Goal: Use online tool/utility: Utilize a website feature to perform a specific function

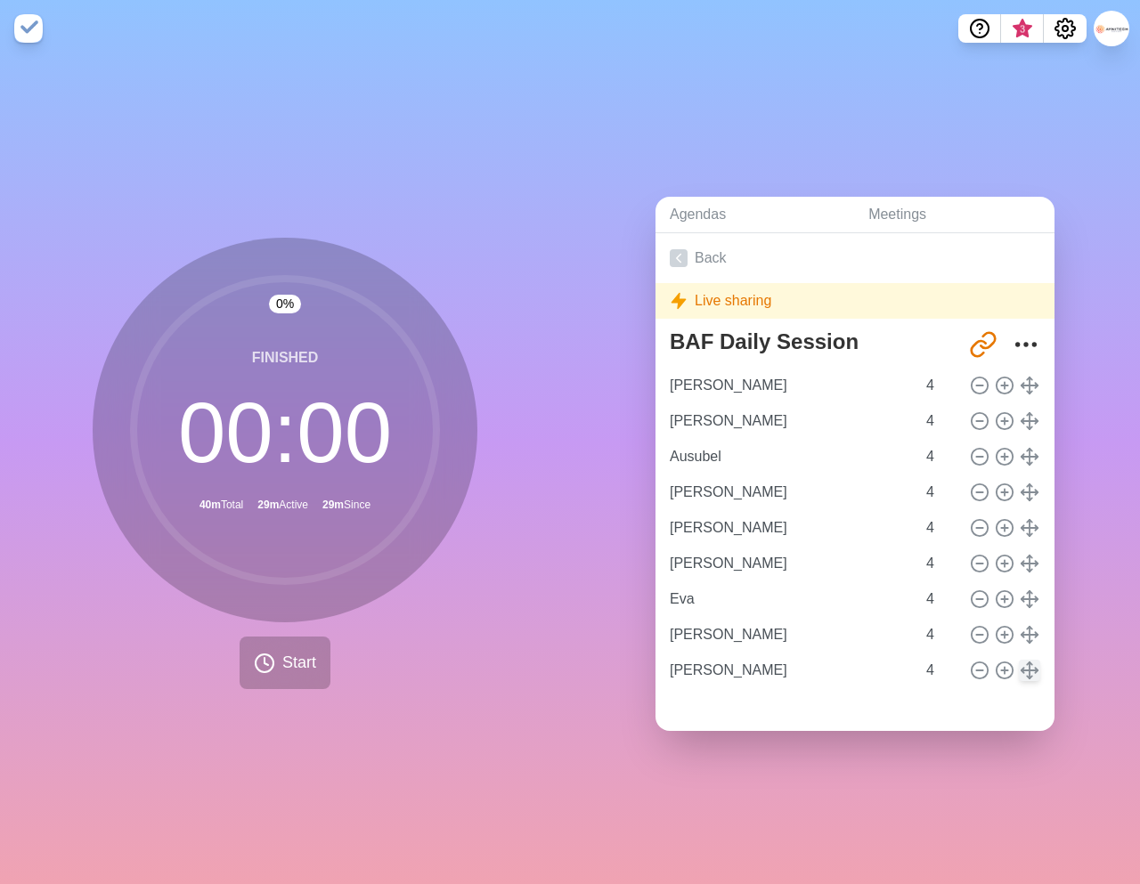
type input "[PERSON_NAME]"
type input "Ausubel"
type input "[PERSON_NAME]"
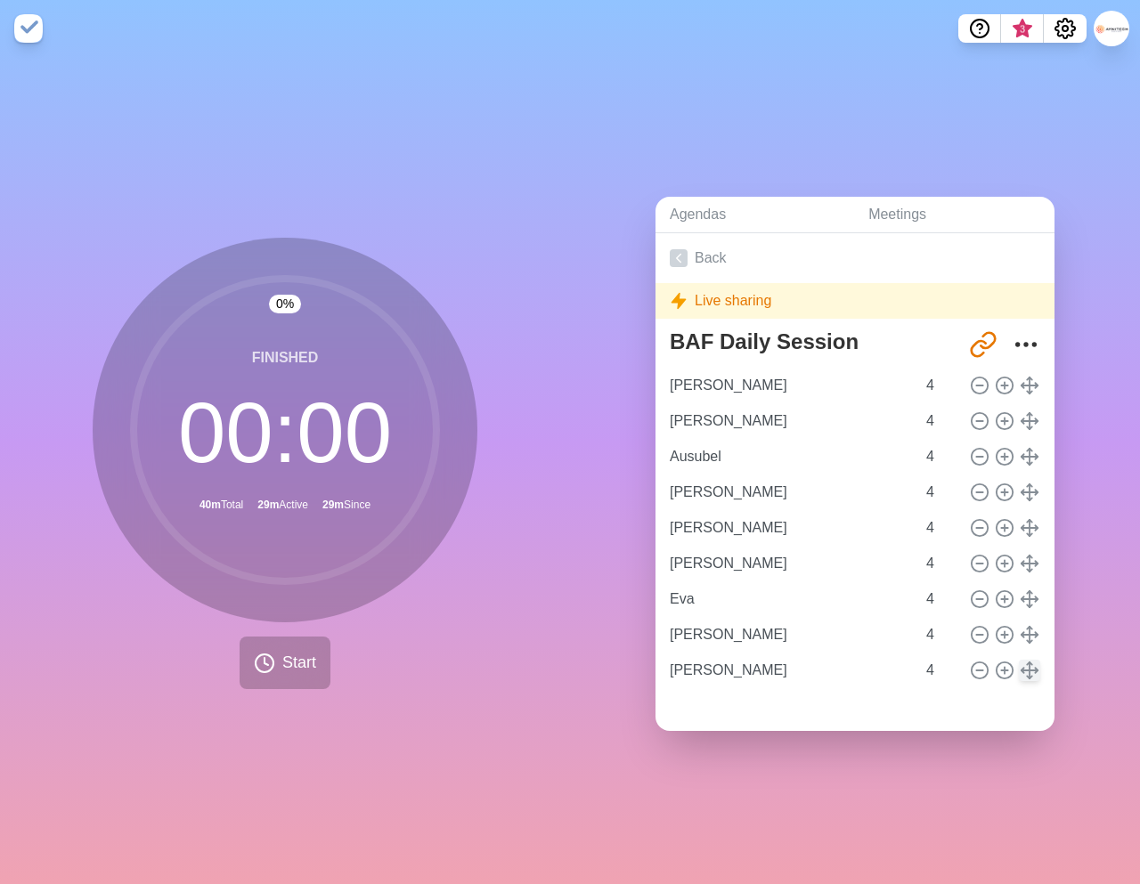
type input "Eva"
type input "[PERSON_NAME]"
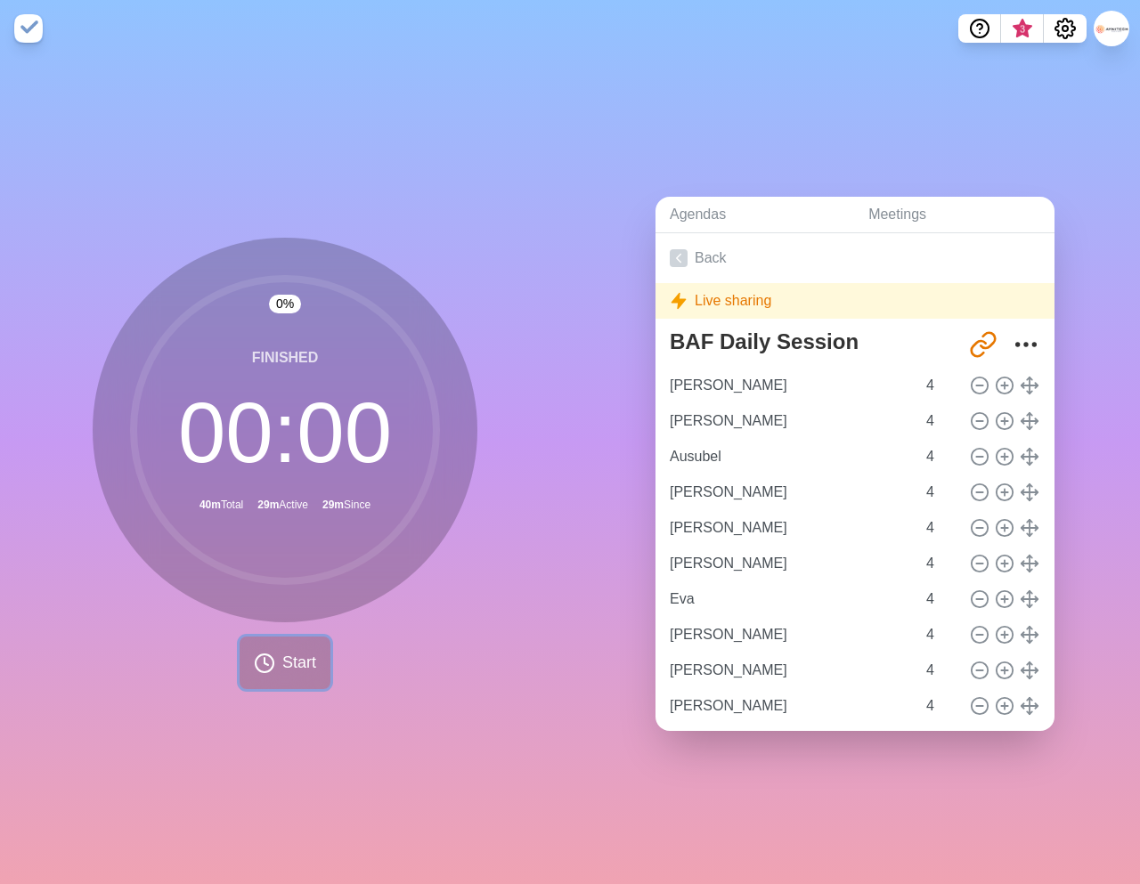
click at [276, 665] on button "Start" at bounding box center [285, 663] width 91 height 53
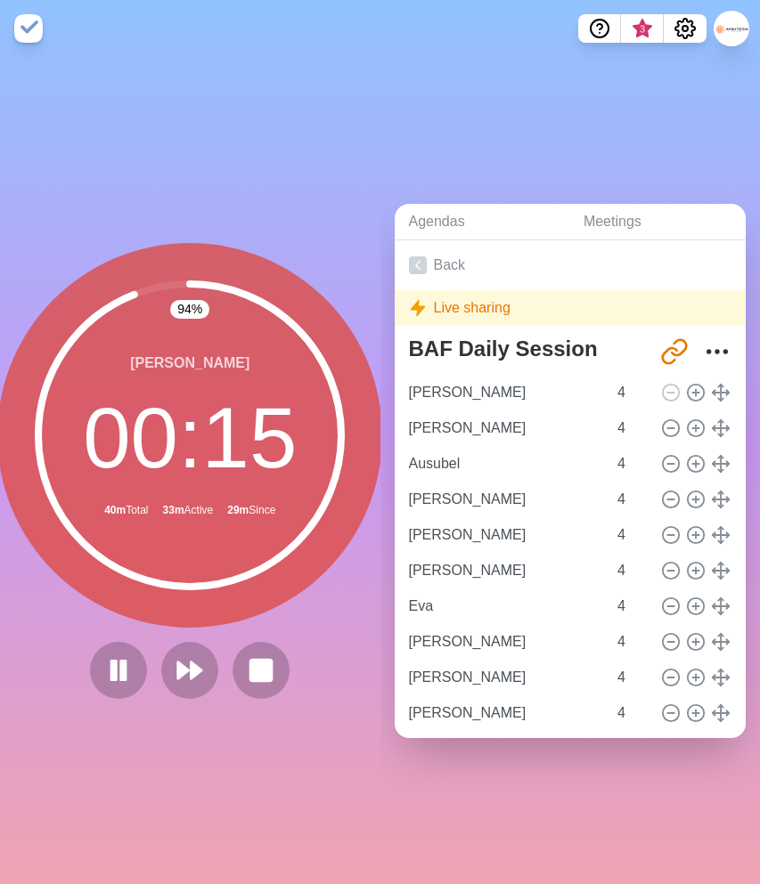
click at [151, 642] on div at bounding box center [190, 670] width 214 height 57
click at [185, 670] on polygon at bounding box center [183, 671] width 12 height 18
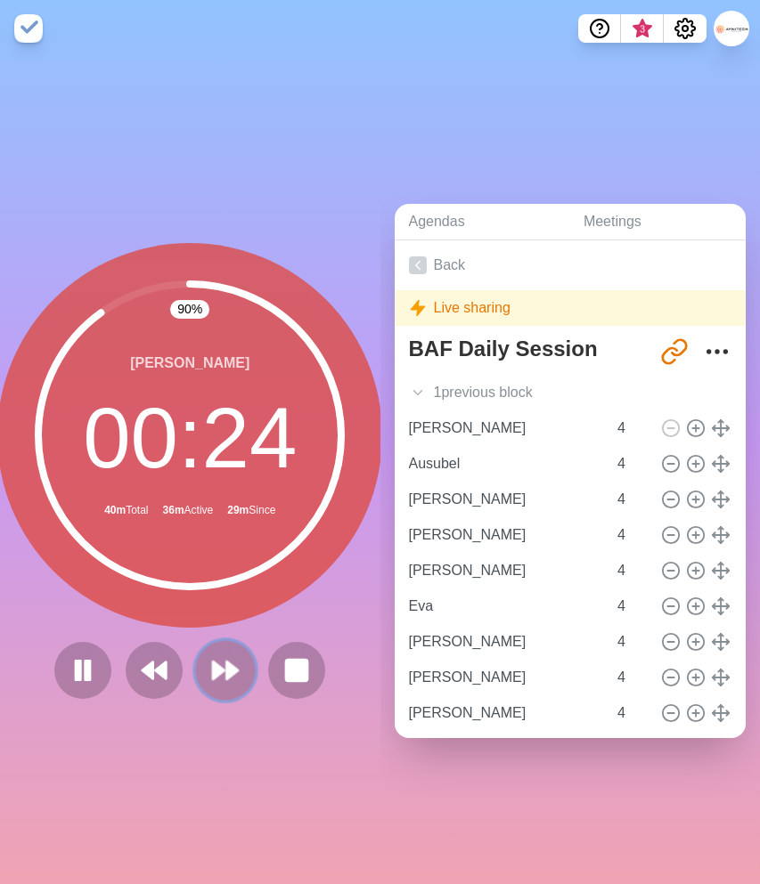
click at [226, 659] on icon at bounding box center [225, 670] width 30 height 30
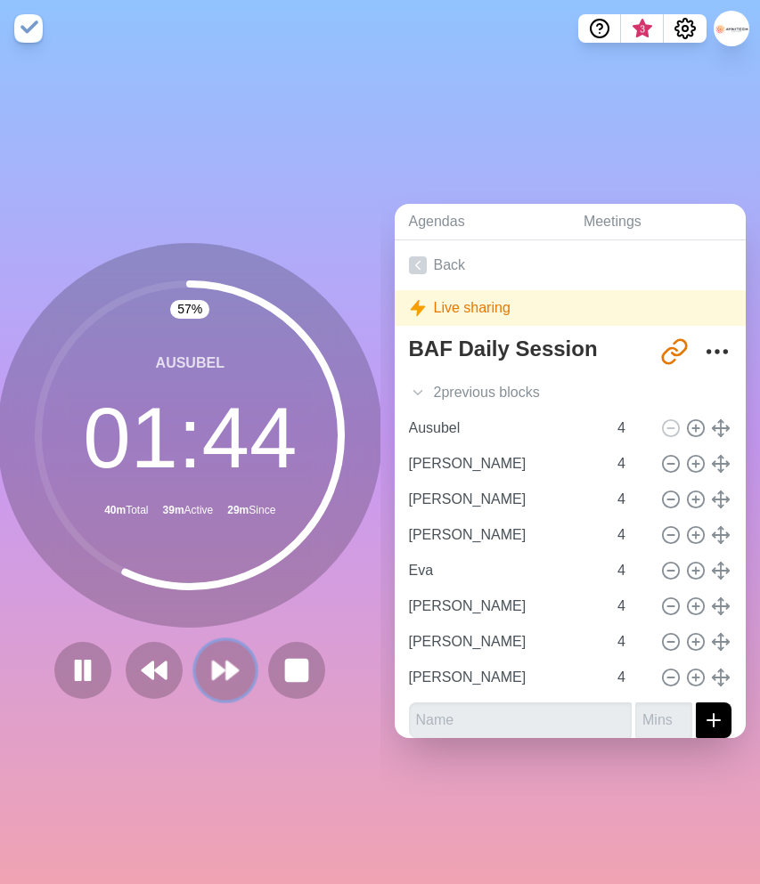
click at [224, 675] on icon at bounding box center [225, 670] width 30 height 30
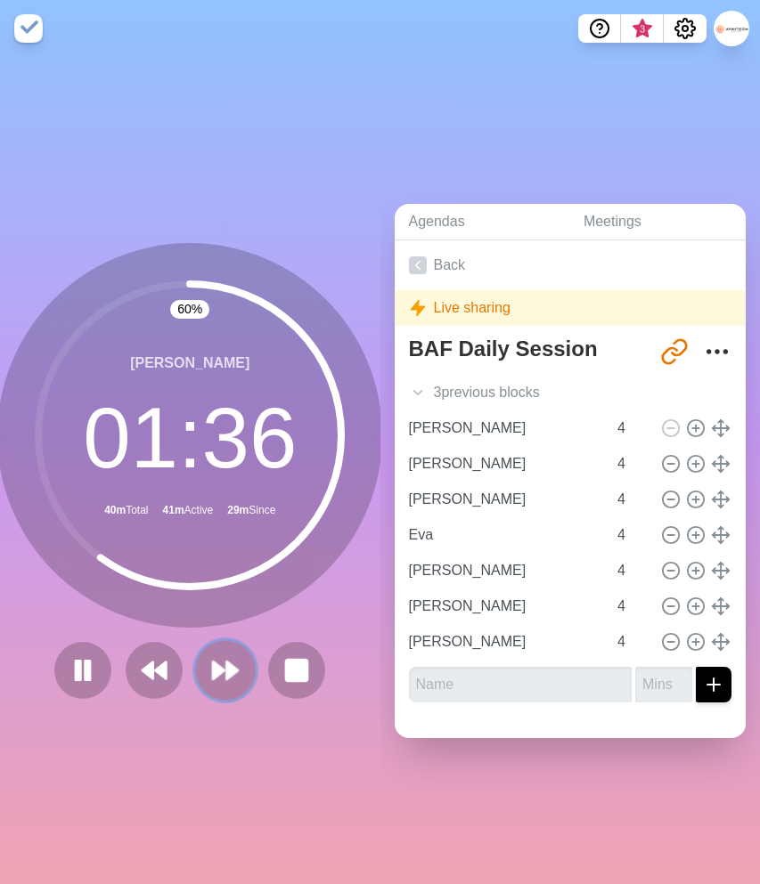
click at [220, 671] on polygon at bounding box center [219, 671] width 12 height 18
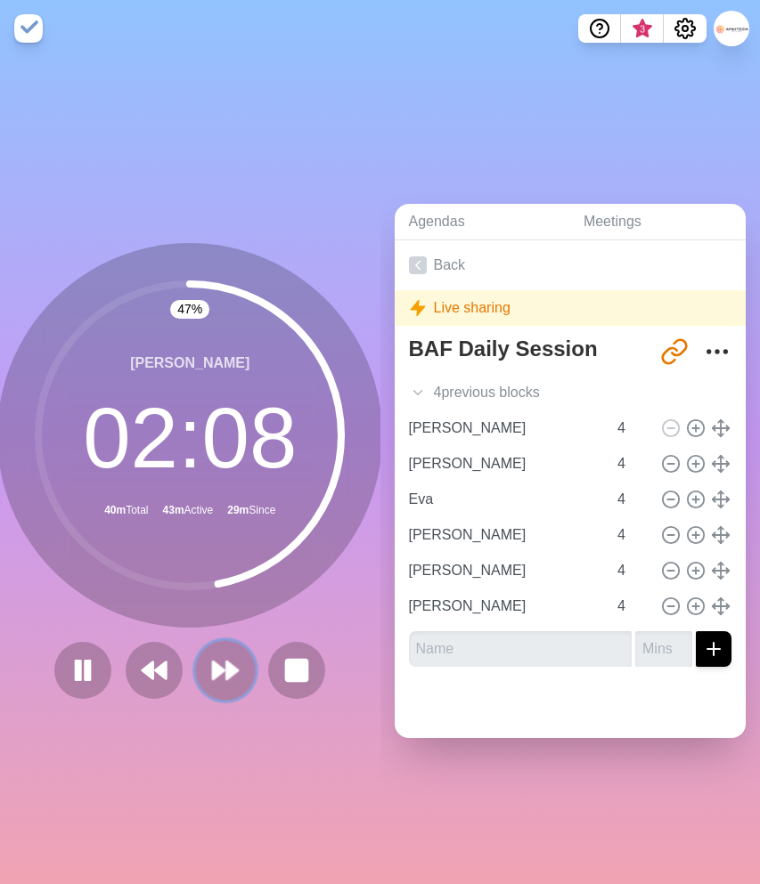
click at [227, 672] on polygon at bounding box center [233, 671] width 12 height 18
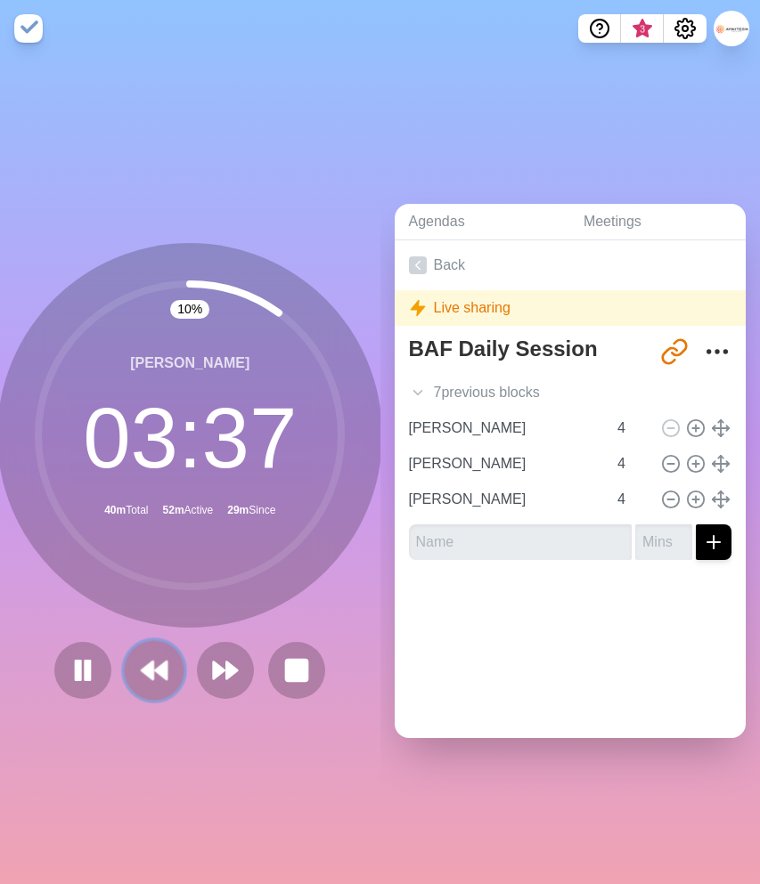
click at [159, 681] on icon at bounding box center [154, 670] width 30 height 30
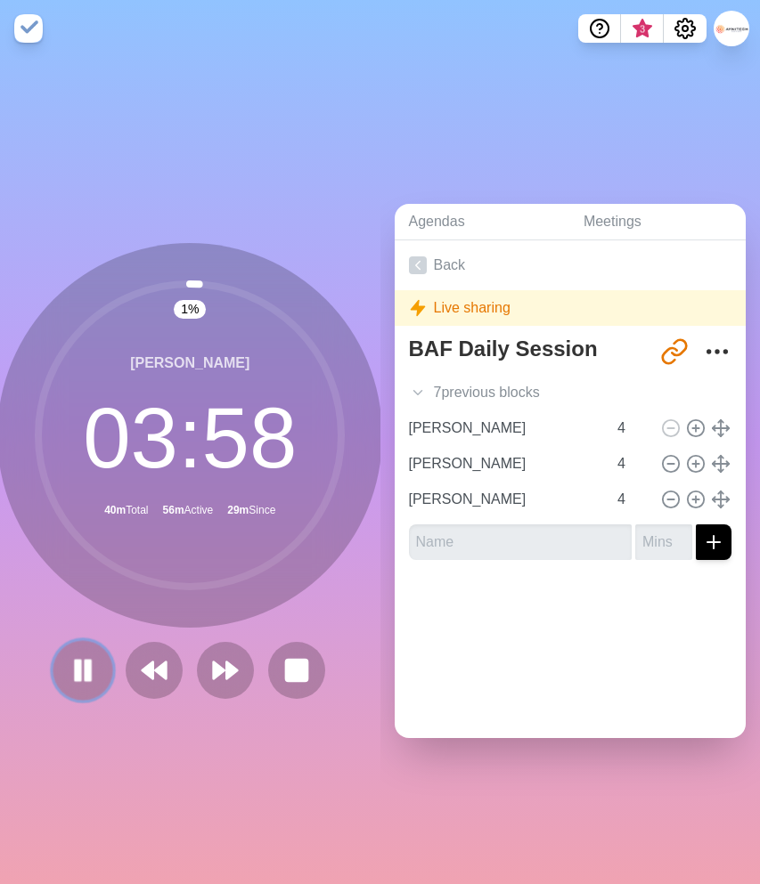
click at [65, 671] on button at bounding box center [83, 670] width 60 height 60
click at [76, 678] on polygon at bounding box center [83, 670] width 18 height 22
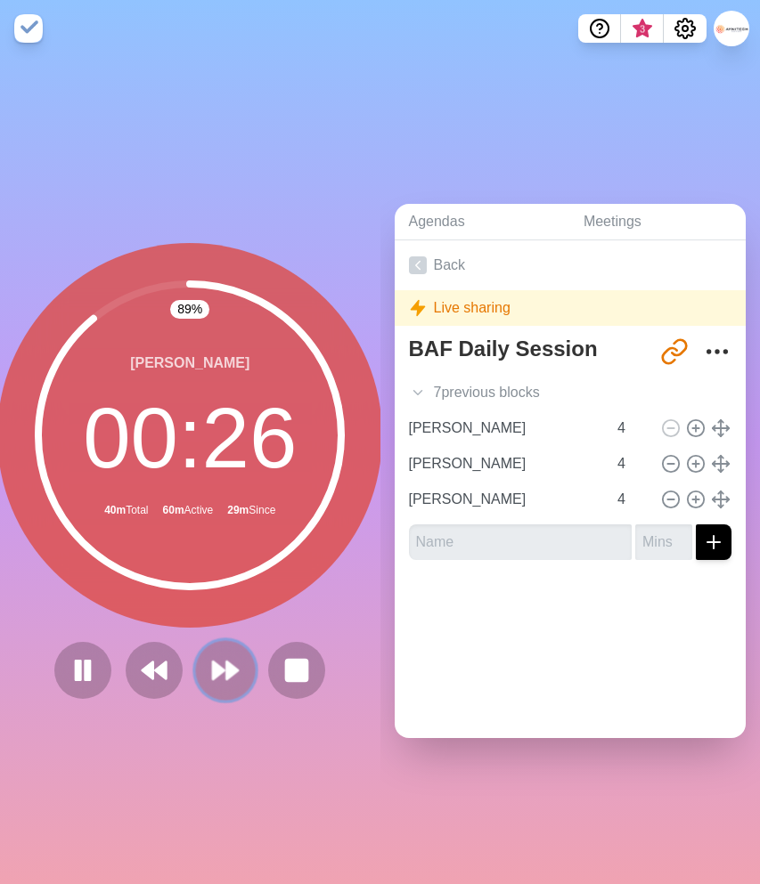
click at [227, 671] on polygon at bounding box center [233, 671] width 12 height 18
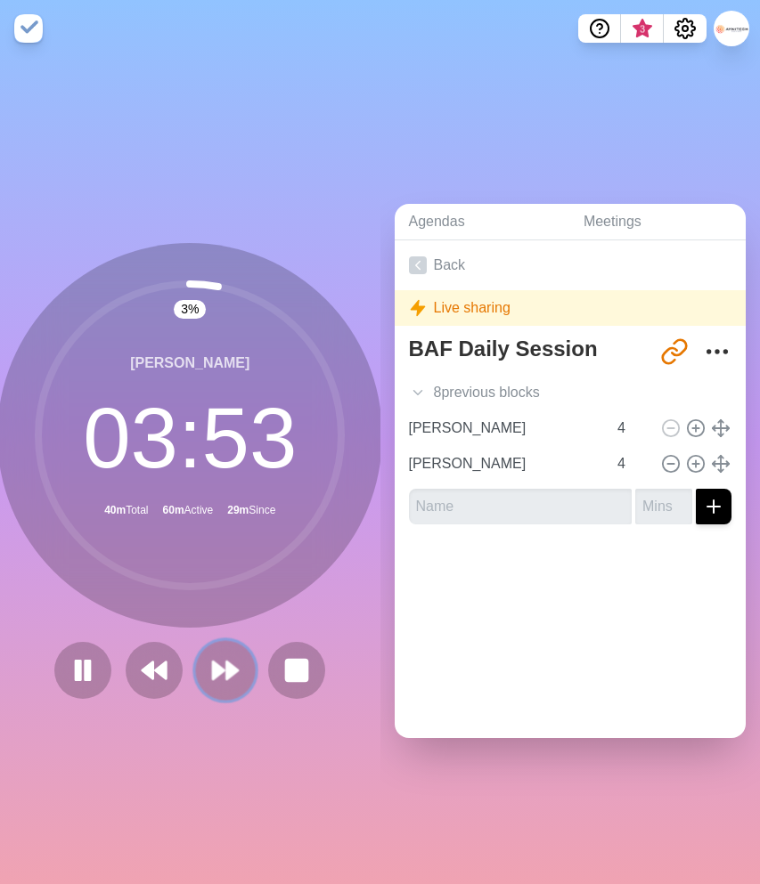
click at [231, 670] on polygon at bounding box center [233, 671] width 12 height 18
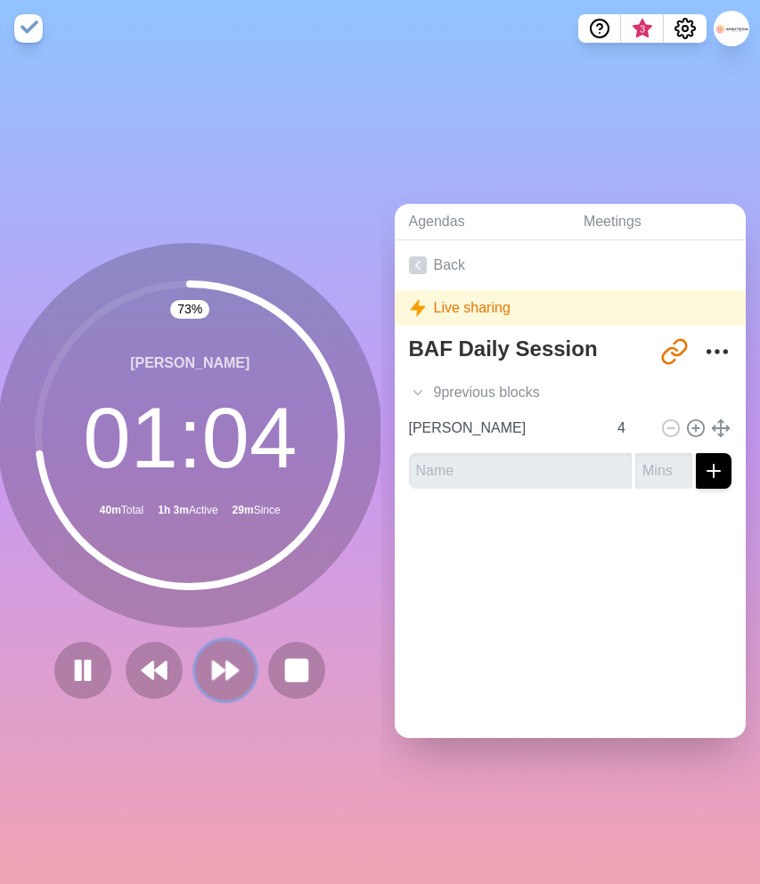
click at [215, 665] on polygon at bounding box center [219, 671] width 12 height 18
